Goal: Task Accomplishment & Management: Manage account settings

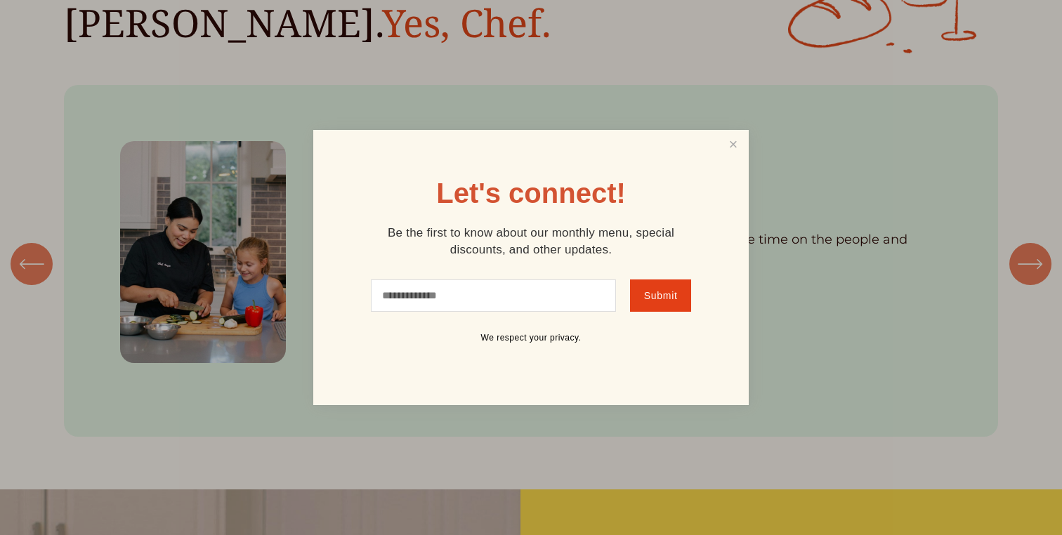
scroll to position [1564, 0]
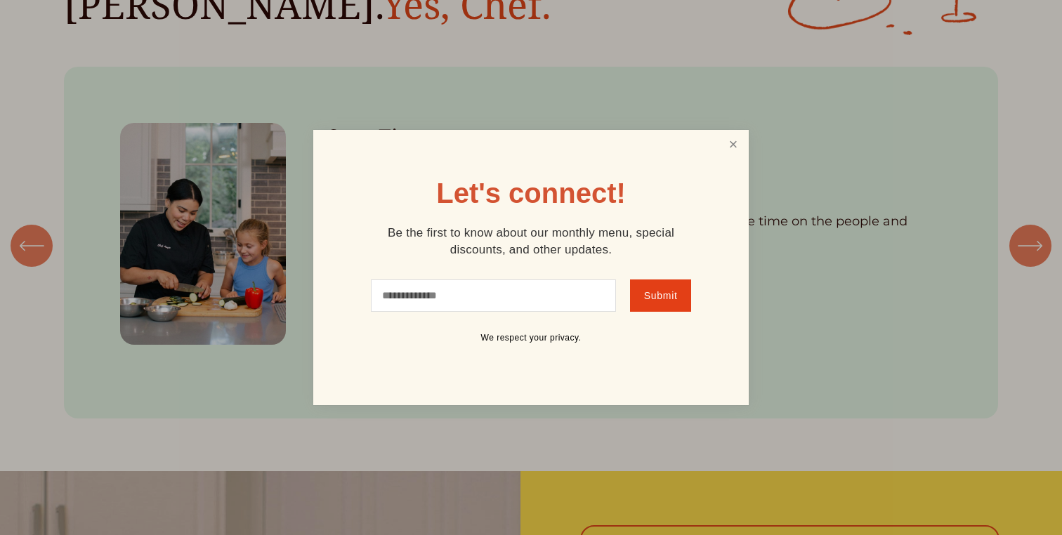
click at [728, 140] on link "Close" at bounding box center [733, 145] width 27 height 26
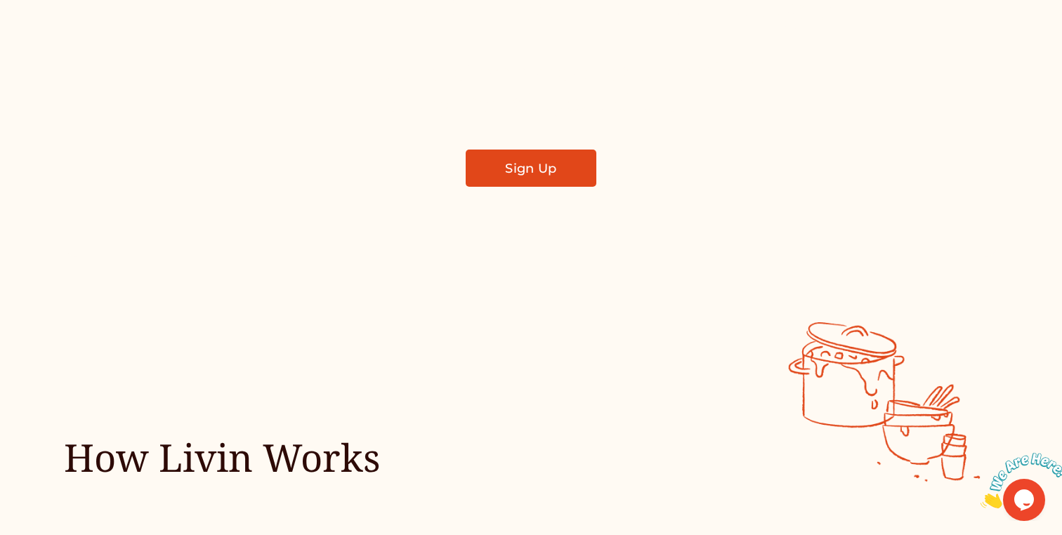
scroll to position [0, 0]
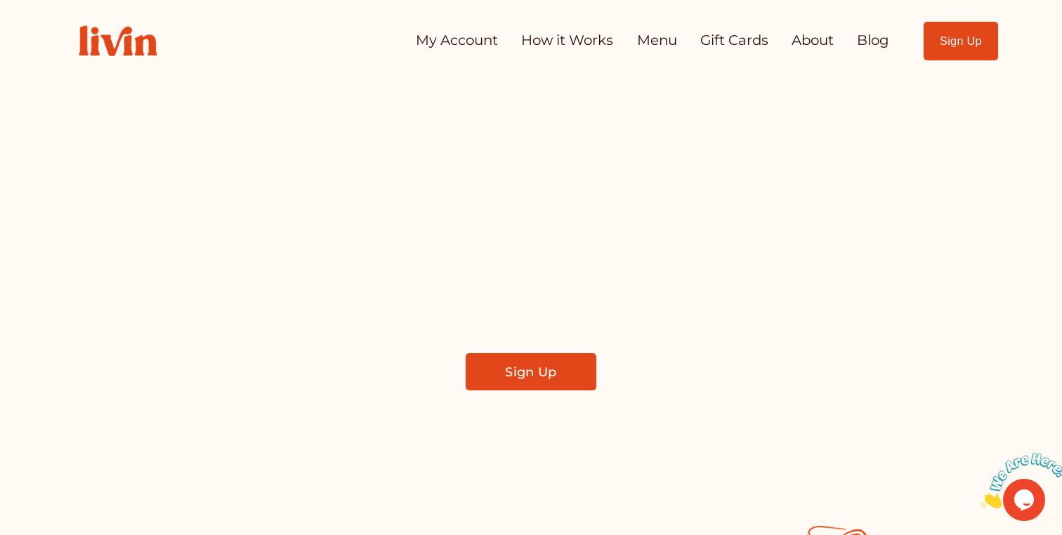
click at [958, 35] on link "Sign Up" at bounding box center [961, 41] width 75 height 39
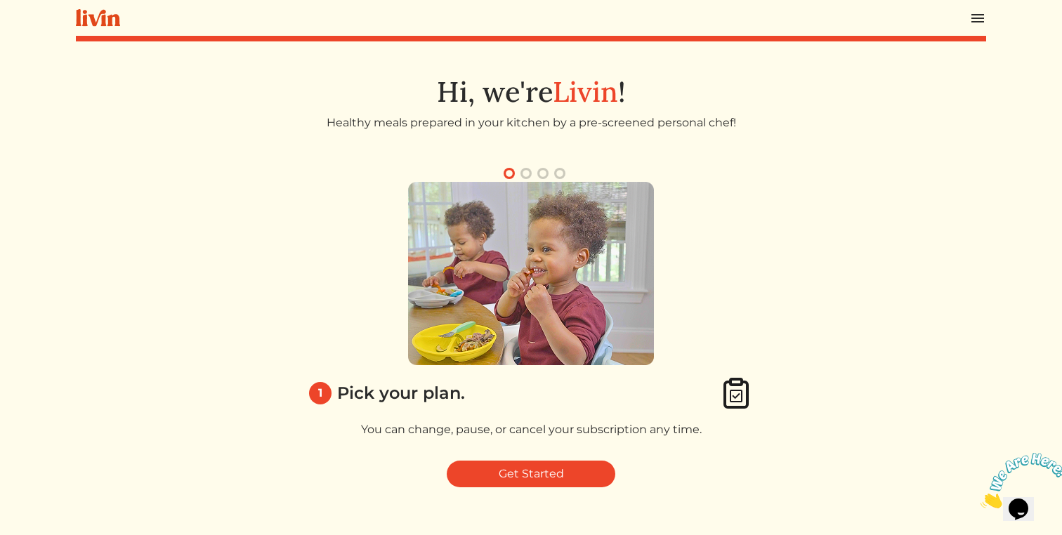
click at [982, 17] on img at bounding box center [977, 18] width 17 height 17
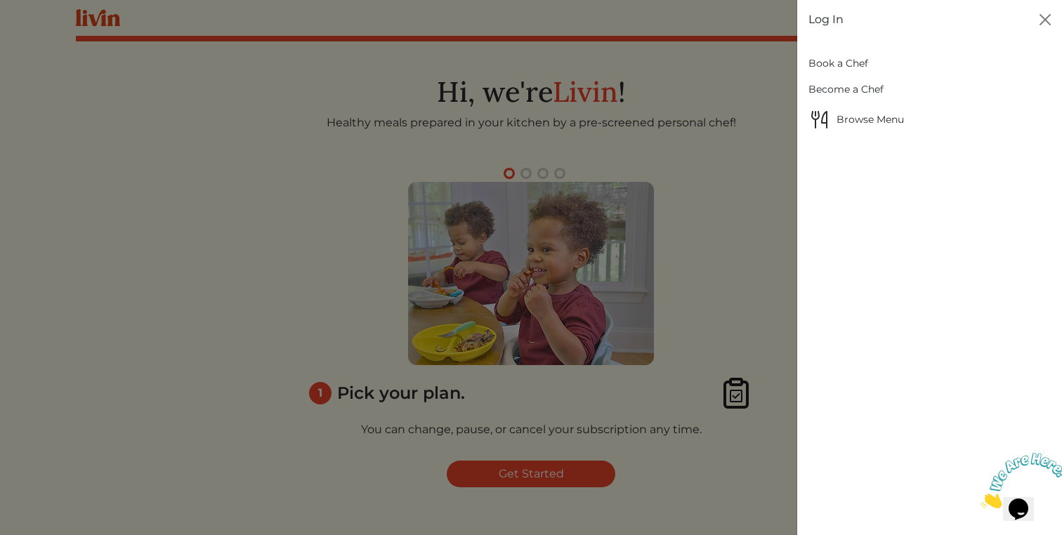
click at [829, 17] on link "Log In" at bounding box center [825, 19] width 35 height 17
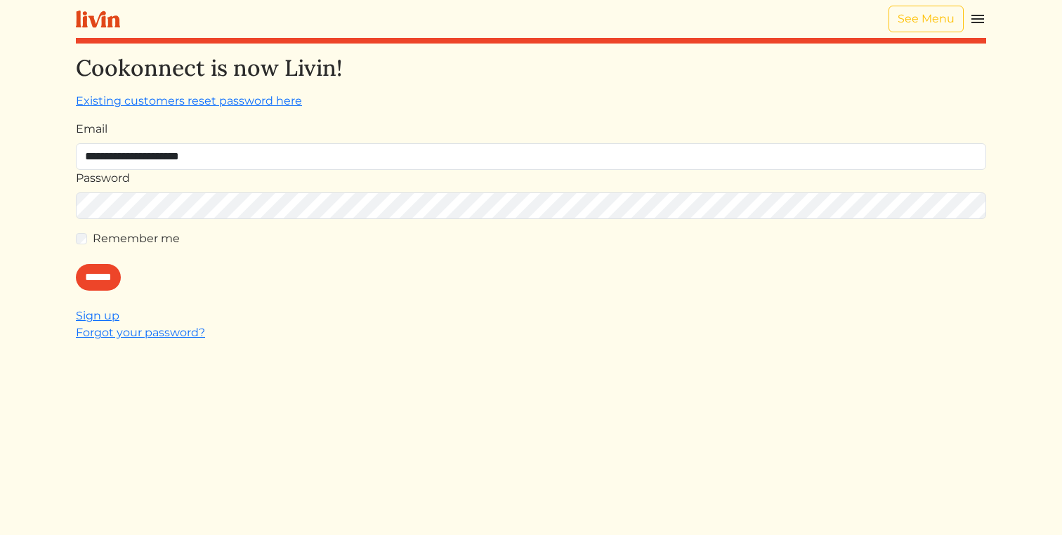
type input "**********"
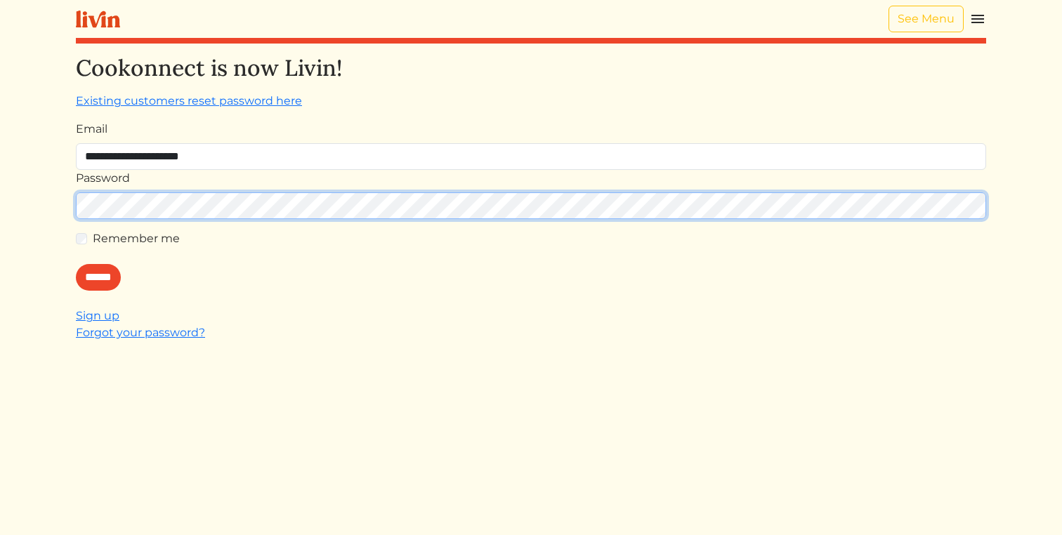
click at [76, 264] on input "******" at bounding box center [98, 277] width 45 height 27
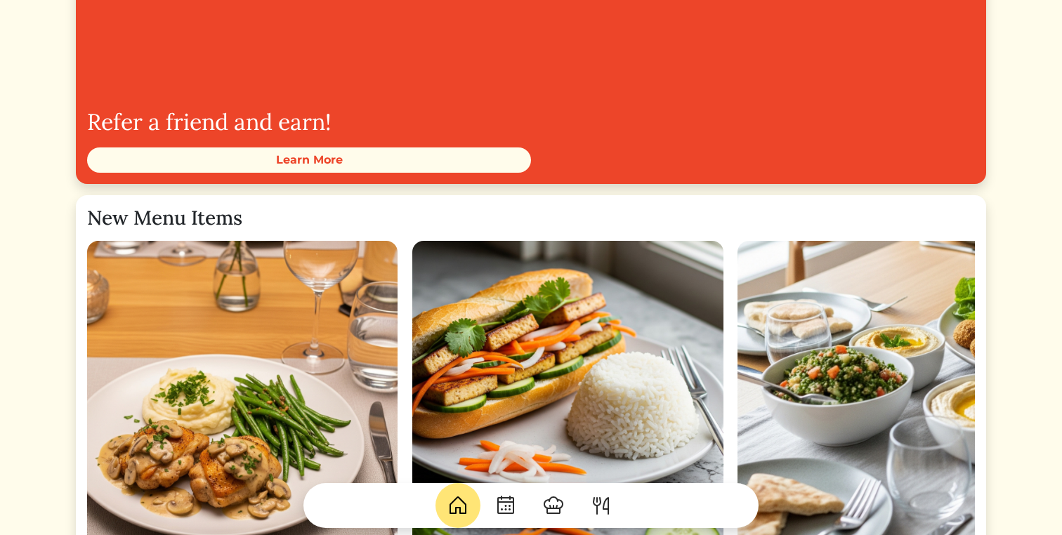
scroll to position [1991, 0]
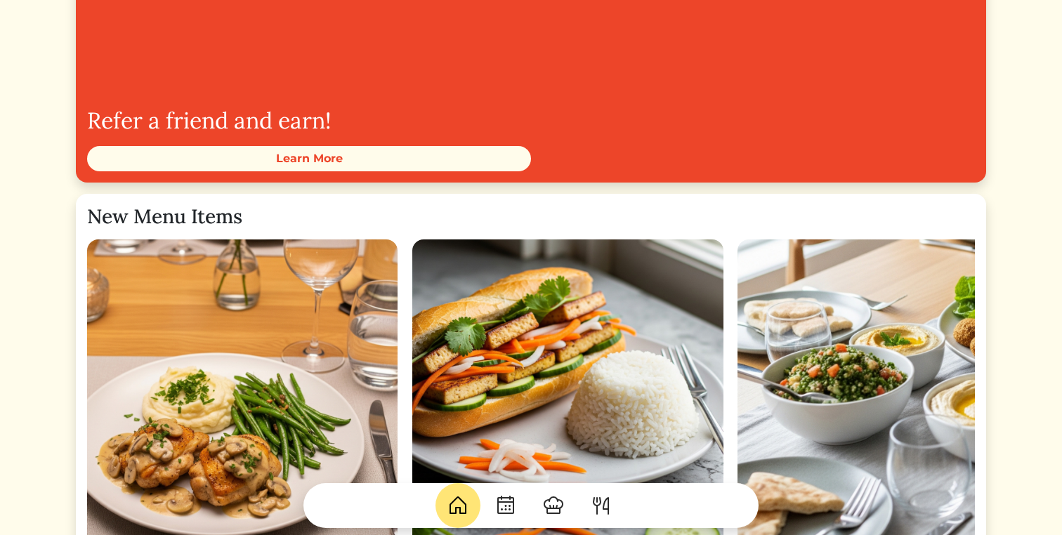
click at [509, 505] on img at bounding box center [505, 505] width 22 height 22
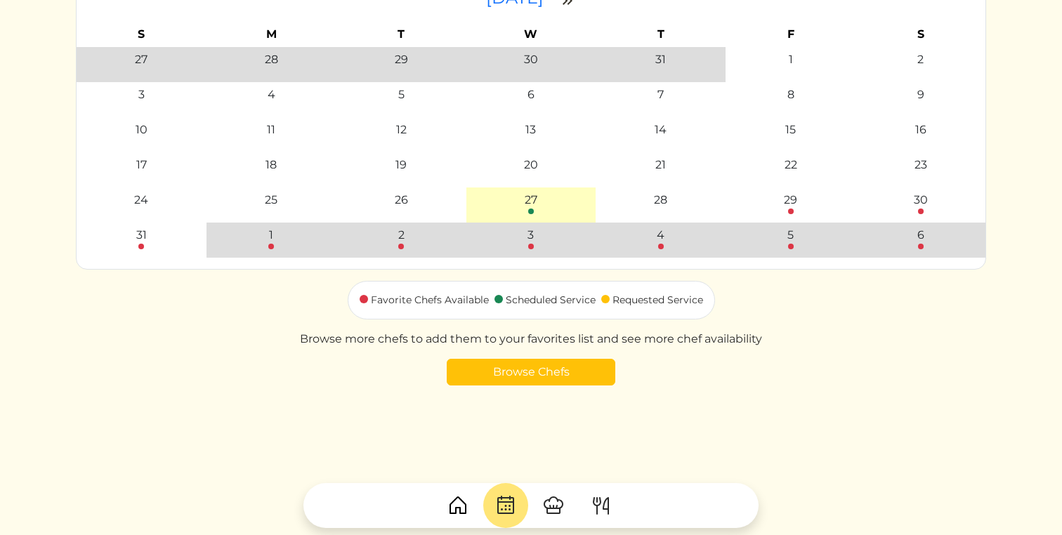
scroll to position [192, 0]
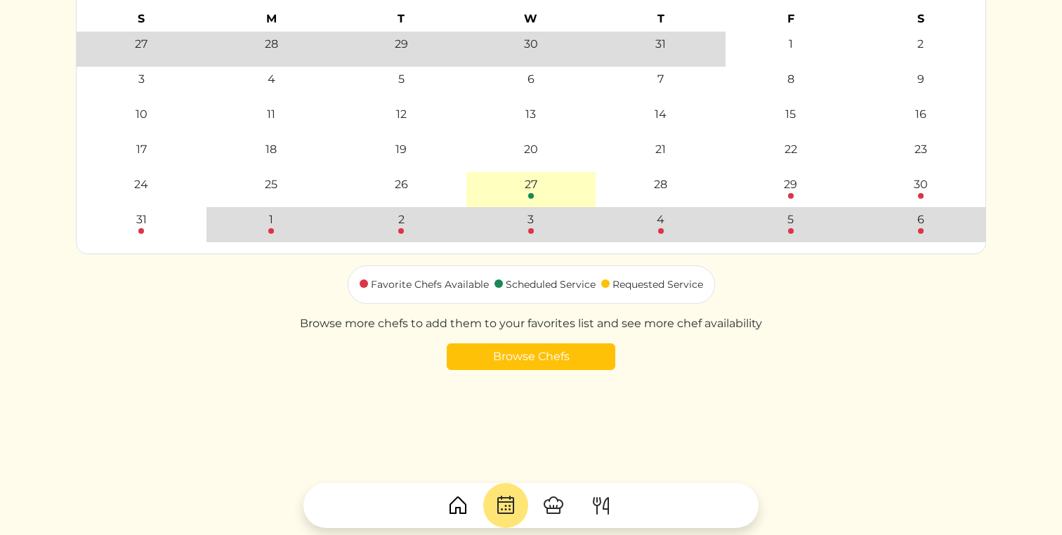
click at [553, 504] on img at bounding box center [553, 505] width 22 height 22
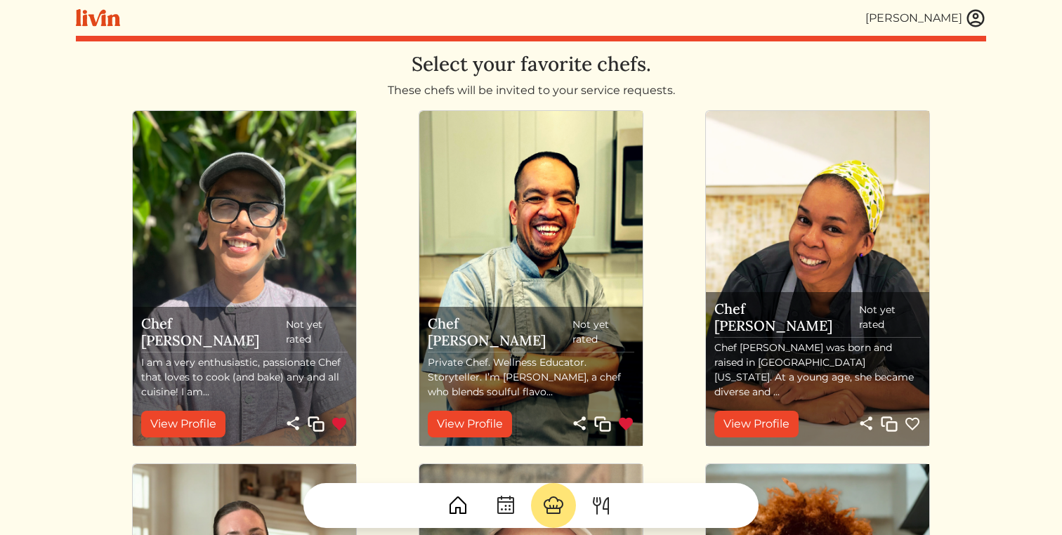
click at [600, 511] on img at bounding box center [601, 505] width 22 height 22
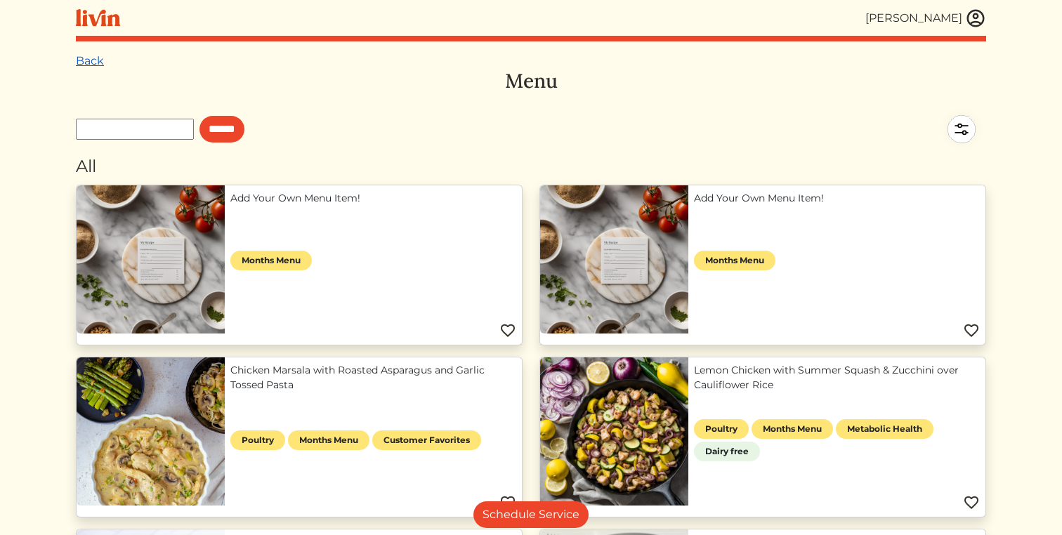
click at [98, 64] on link "Back" at bounding box center [90, 60] width 28 height 13
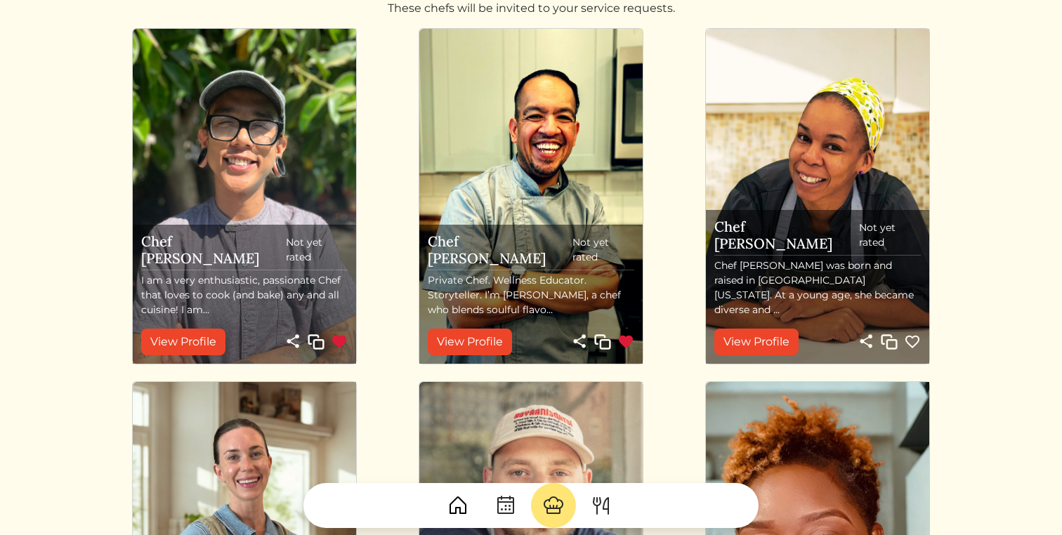
scroll to position [81, 0]
